Goal: Navigation & Orientation: Find specific page/section

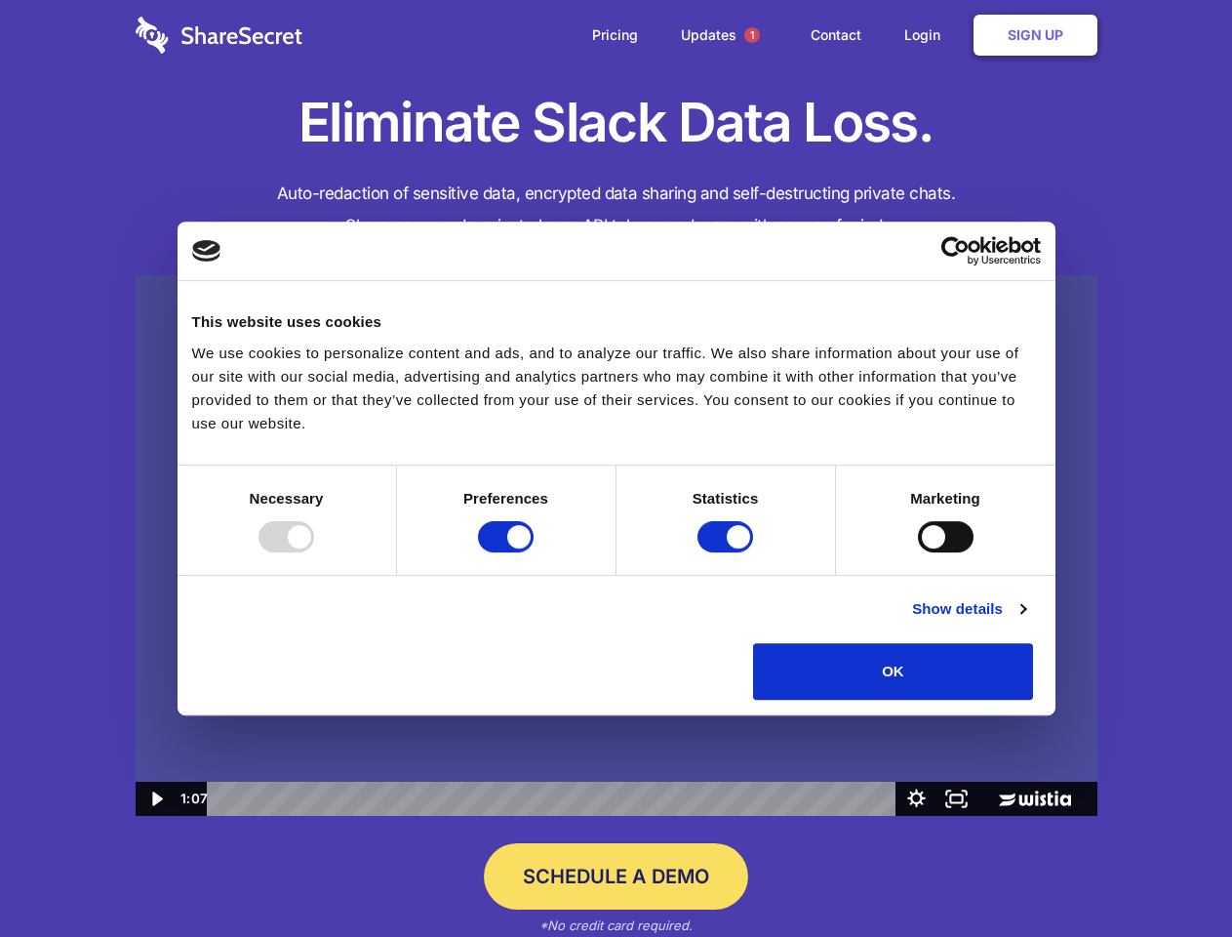
click at [616, 468] on img at bounding box center [617, 546] width 962 height 542
click at [314, 552] on div at bounding box center [287, 536] width 56 height 31
click at [534, 552] on input "Preferences" at bounding box center [506, 536] width 56 height 31
checkbox input "false"
click at [728, 552] on input "Statistics" at bounding box center [726, 536] width 56 height 31
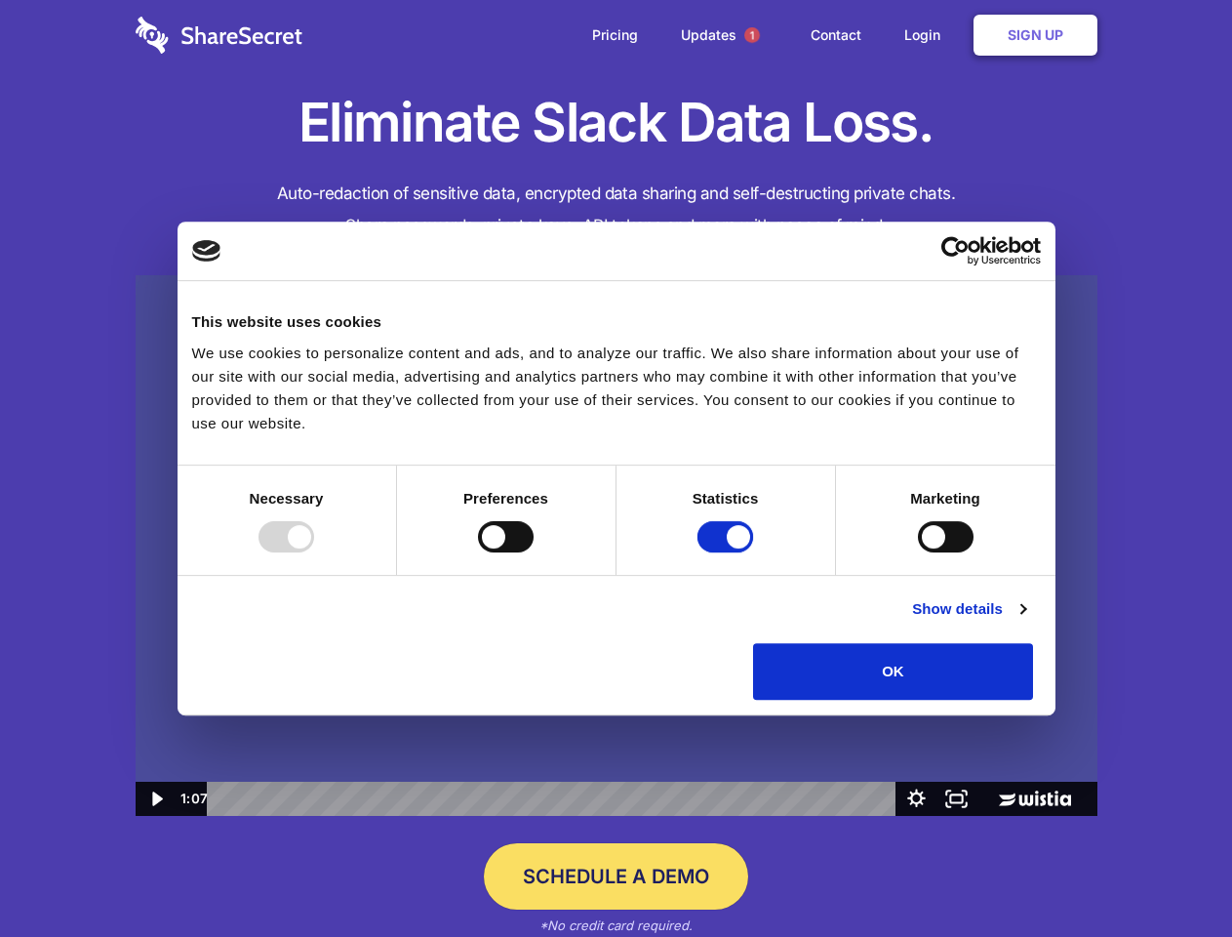
checkbox input "false"
click at [918, 552] on input "Marketing" at bounding box center [946, 536] width 56 height 31
checkbox input "true"
click at [1025, 621] on link "Show details" at bounding box center [968, 608] width 113 height 23
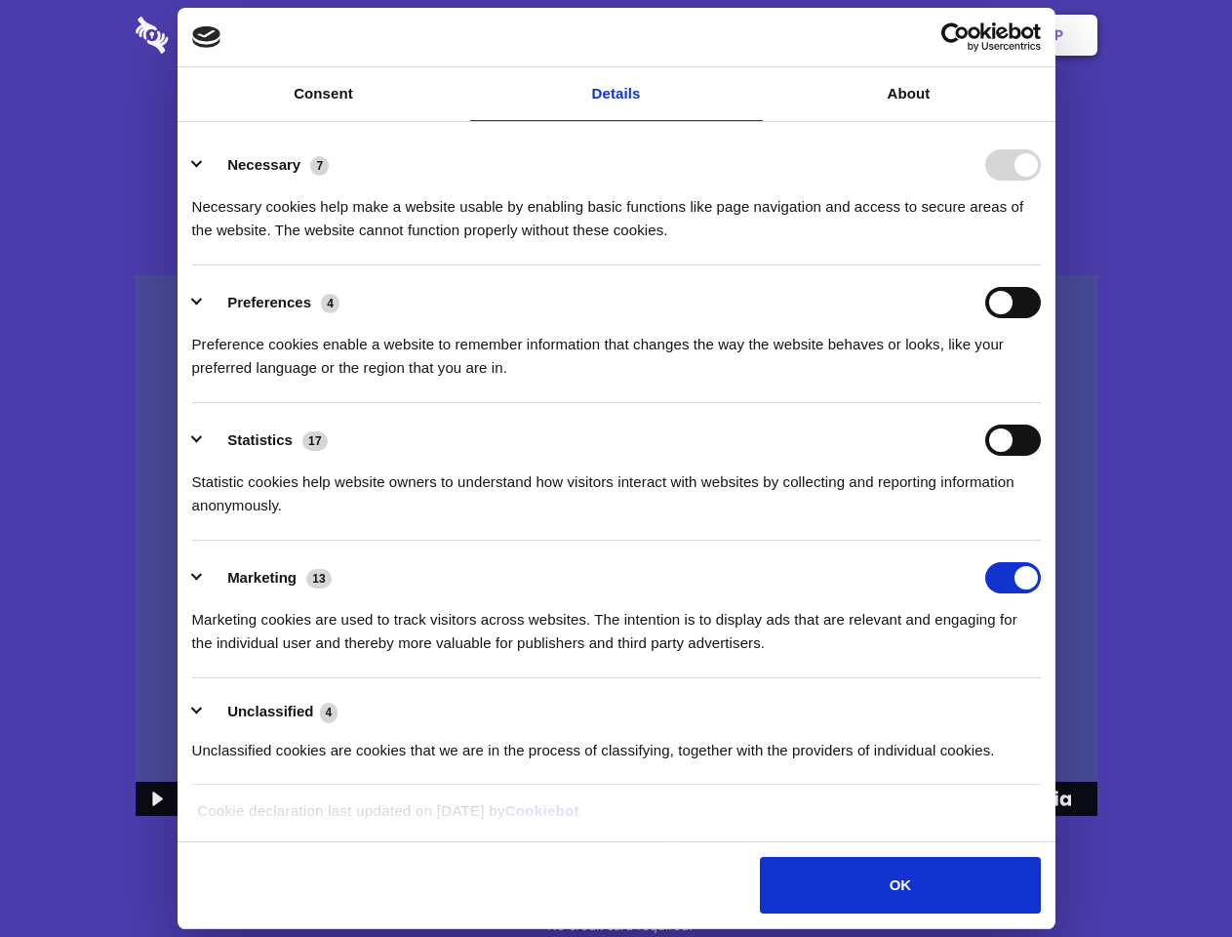
click at [1041, 265] on li "Necessary 7 Necessary cookies help make a website usable by enabling basic func…" at bounding box center [616, 197] width 849 height 138
click at [751, 35] on span "1" at bounding box center [752, 35] width 16 height 16
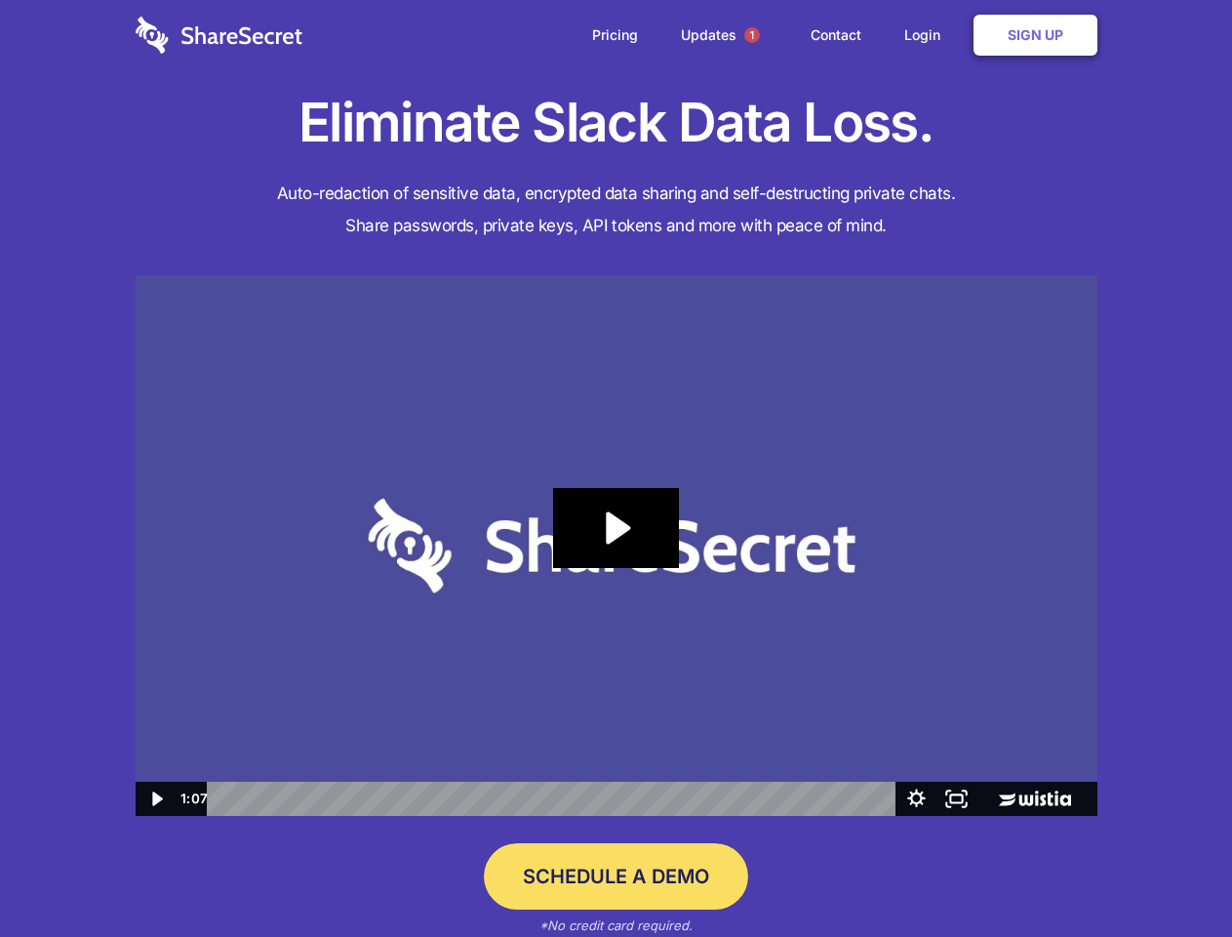
click at [617, 545] on icon "Play Video: Sharesecret Slack Extension" at bounding box center [615, 528] width 125 height 80
